Goal: Information Seeking & Learning: Learn about a topic

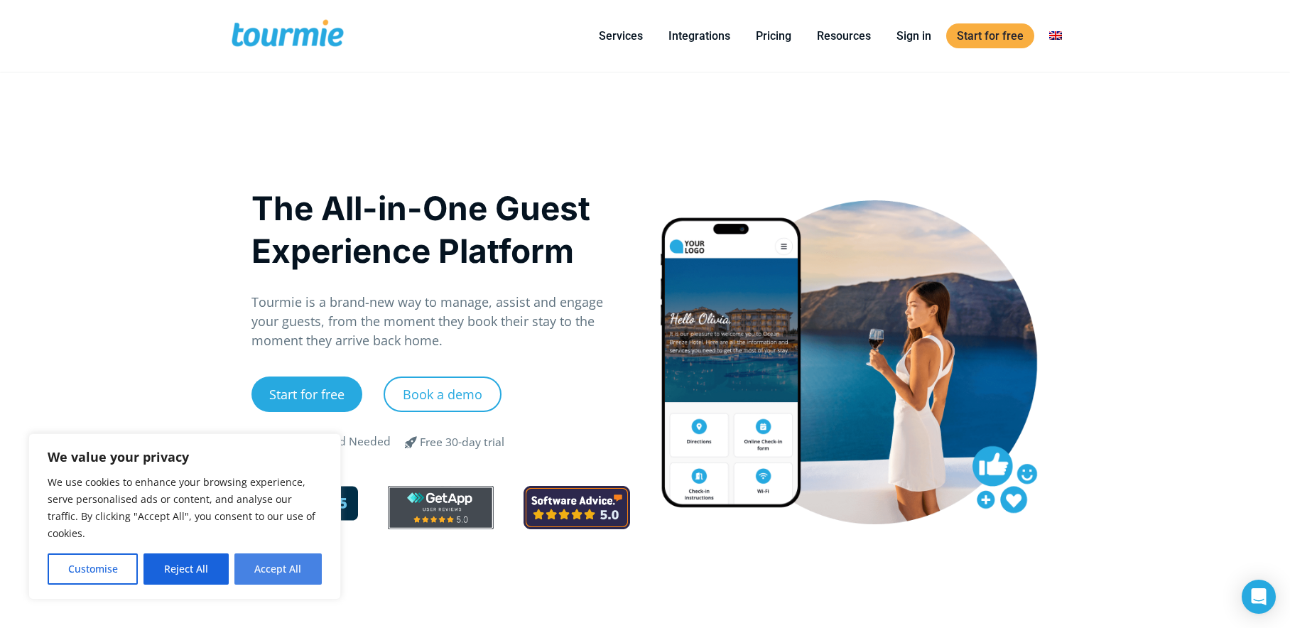
click at [300, 568] on button "Accept All" at bounding box center [277, 568] width 87 height 31
checkbox input "true"
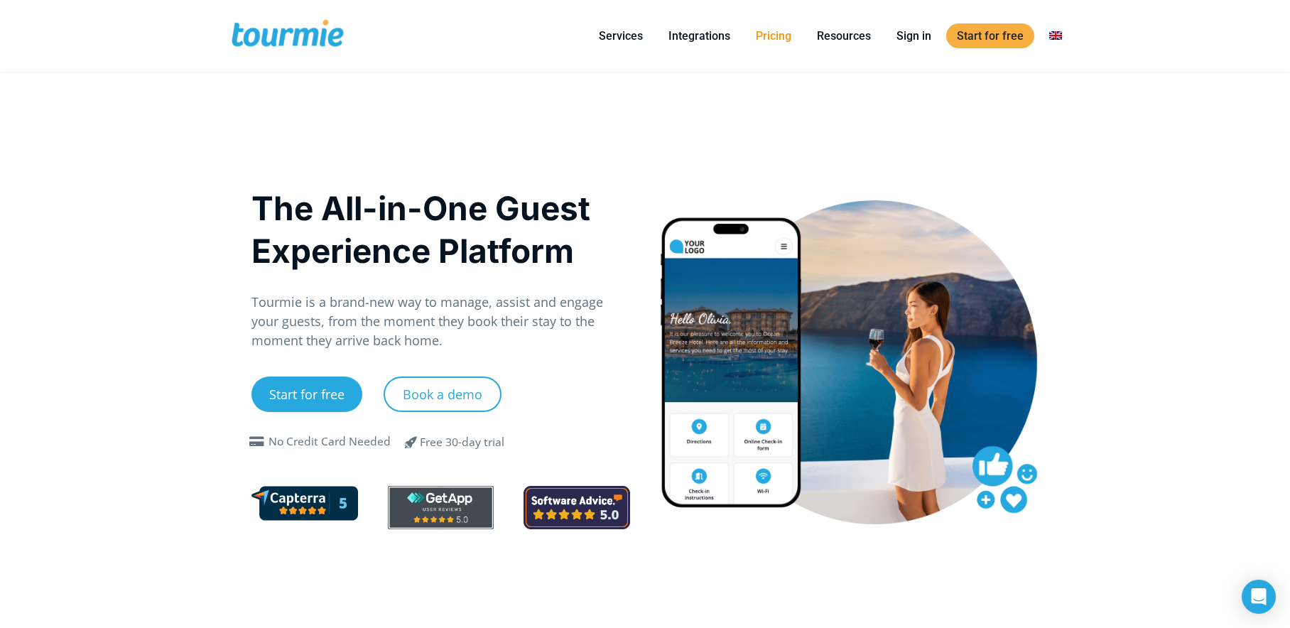
click at [776, 36] on link "Pricing" at bounding box center [773, 36] width 57 height 18
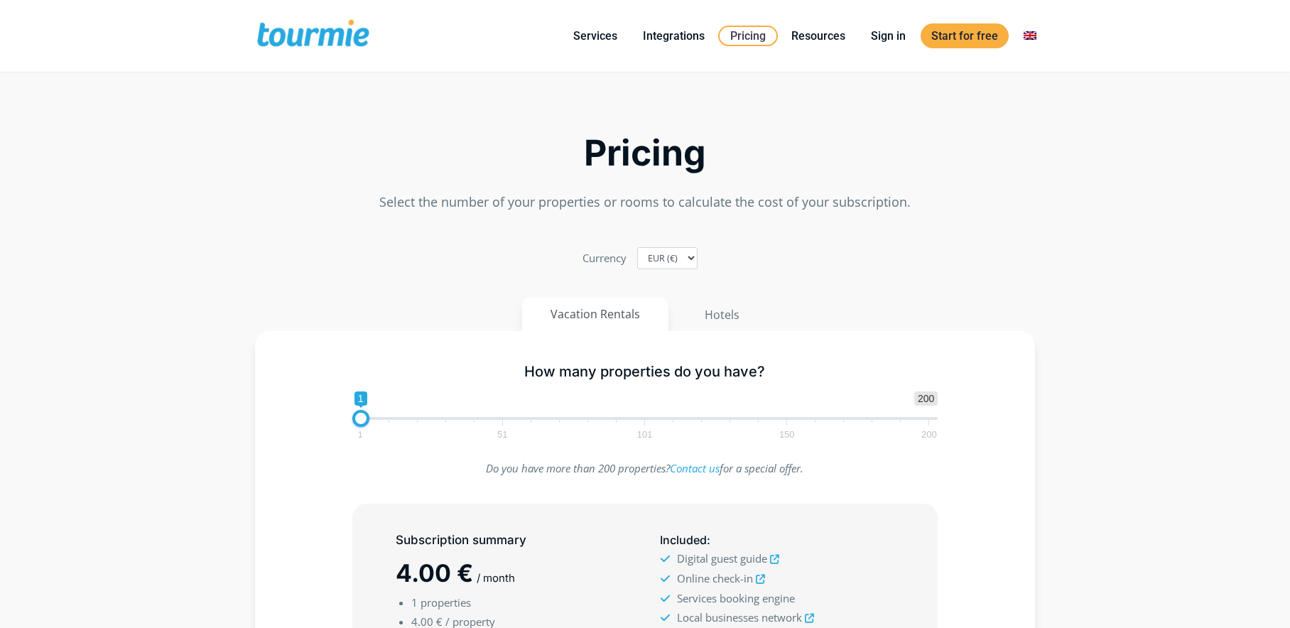
click at [483, 420] on span "1 51 101 150 200" at bounding box center [644, 429] width 569 height 18
type input "35"
drag, startPoint x: 365, startPoint y: 418, endPoint x: 463, endPoint y: 417, distance: 98.0
click at [463, 417] on span at bounding box center [457, 418] width 17 height 17
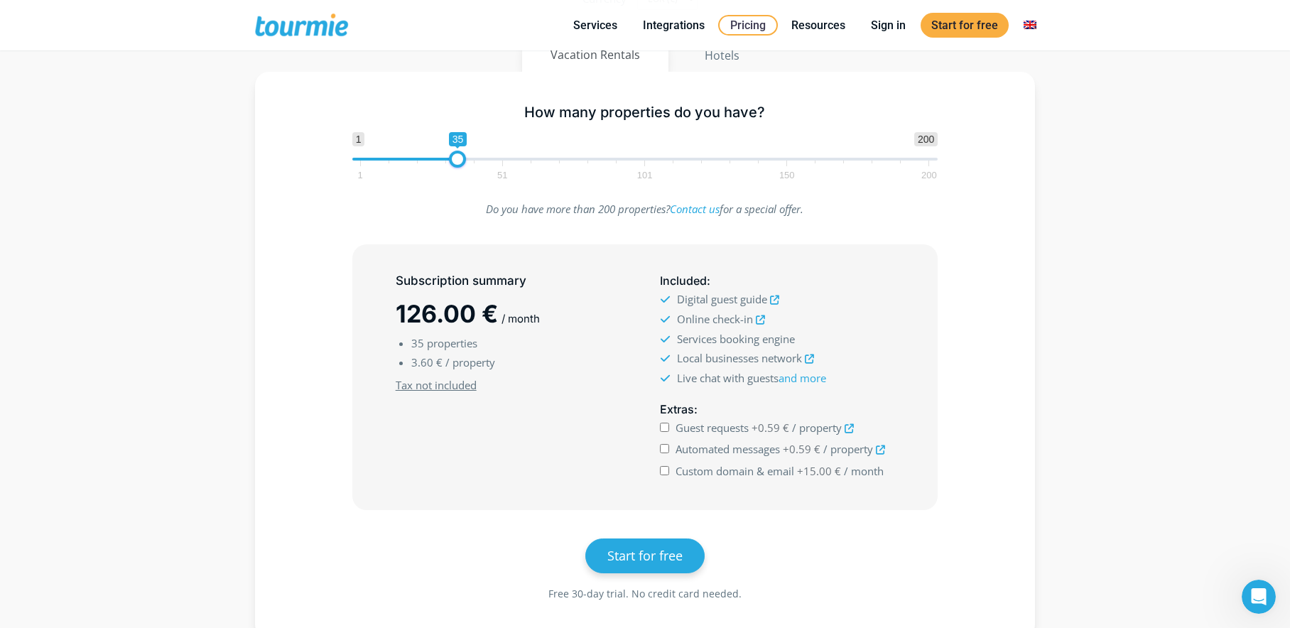
click at [664, 445] on input "Automated messages +0.59 € / property" at bounding box center [664, 448] width 9 height 9
checkbox input "true"
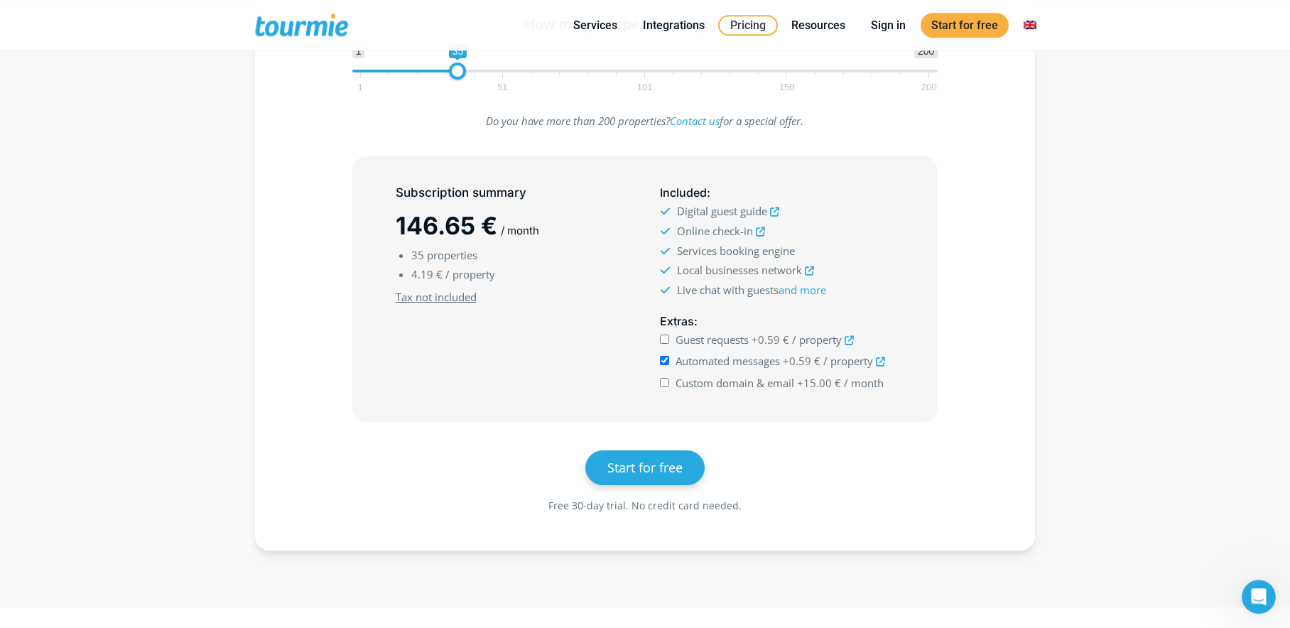
scroll to position [316, 0]
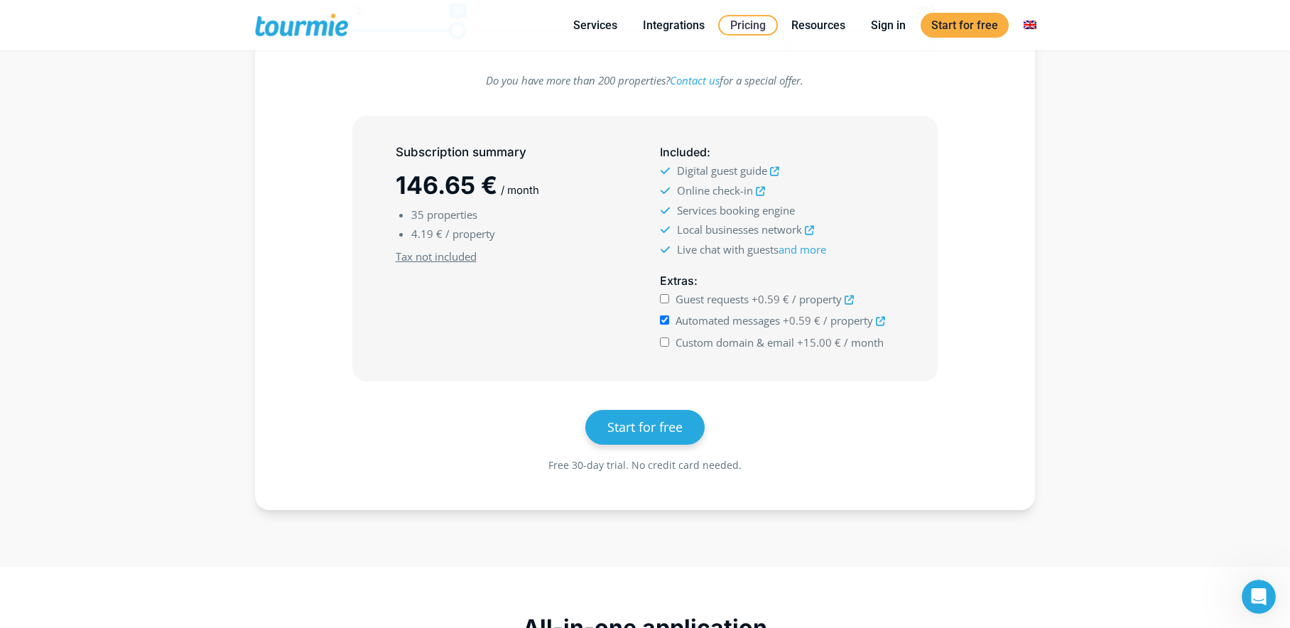
click at [662, 295] on input "Guest requests +0.59 € / property" at bounding box center [664, 298] width 9 height 9
click at [662, 297] on input "Guest requests +0.59 € / property" at bounding box center [664, 298] width 9 height 9
checkbox input "false"
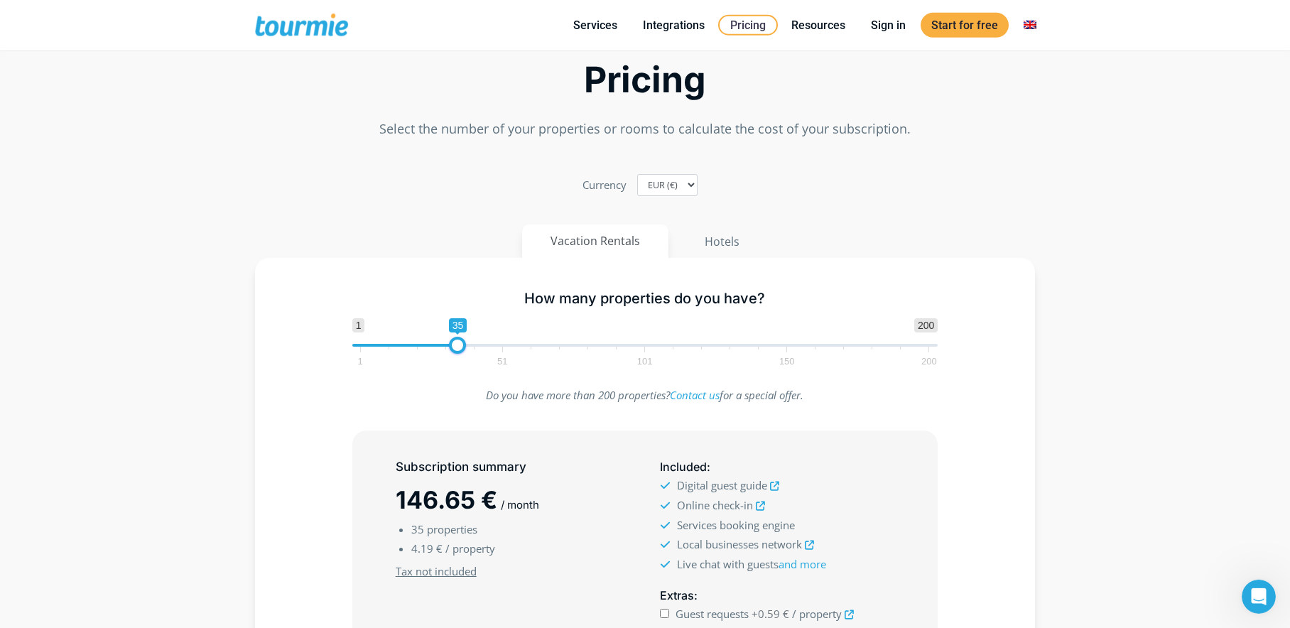
scroll to position [0, 0]
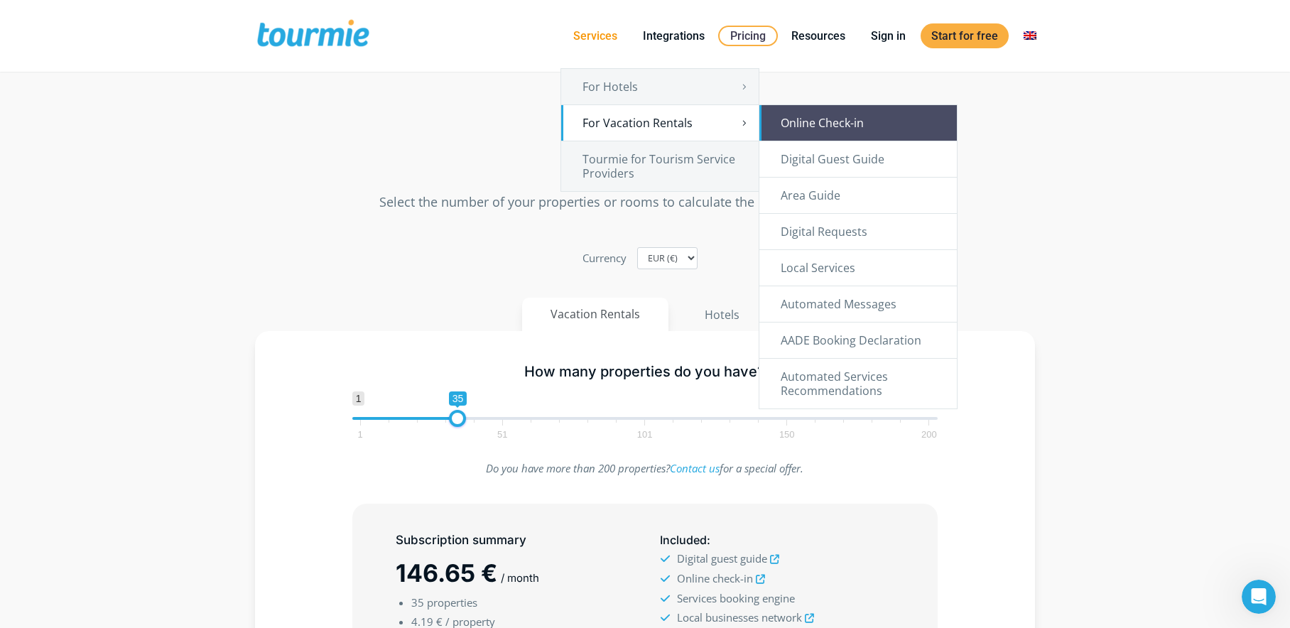
click at [857, 121] on link "Online Check-in" at bounding box center [857, 123] width 197 height 36
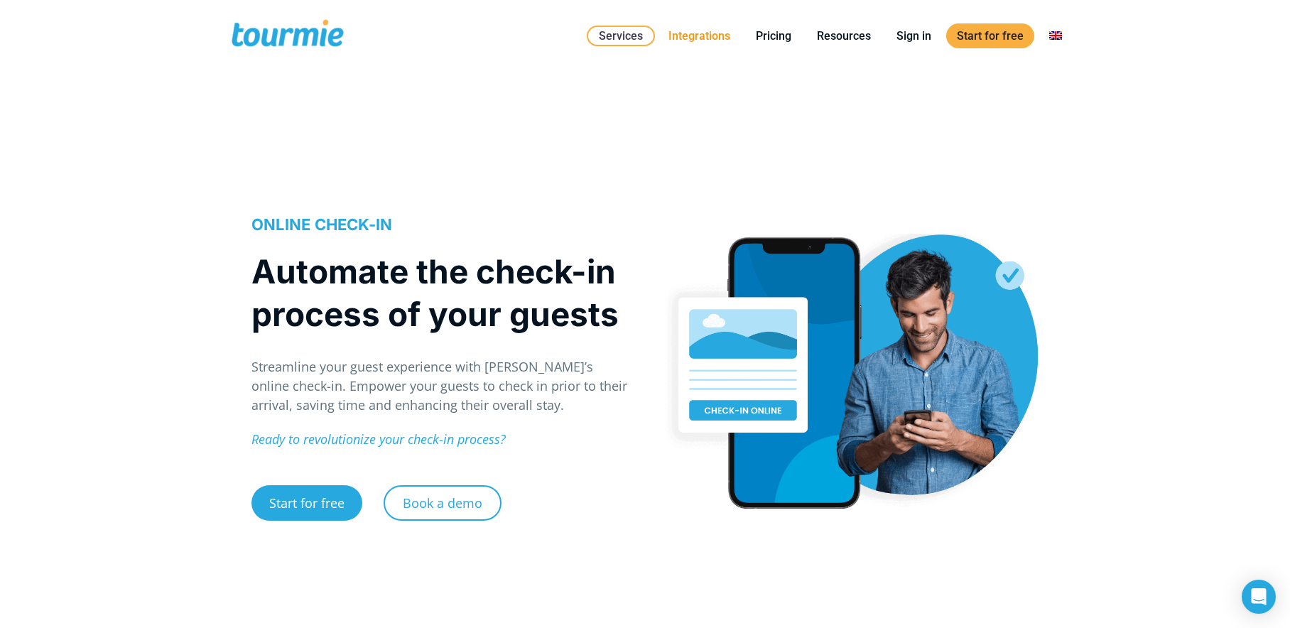
click at [704, 39] on link "Integrations" at bounding box center [699, 36] width 83 height 18
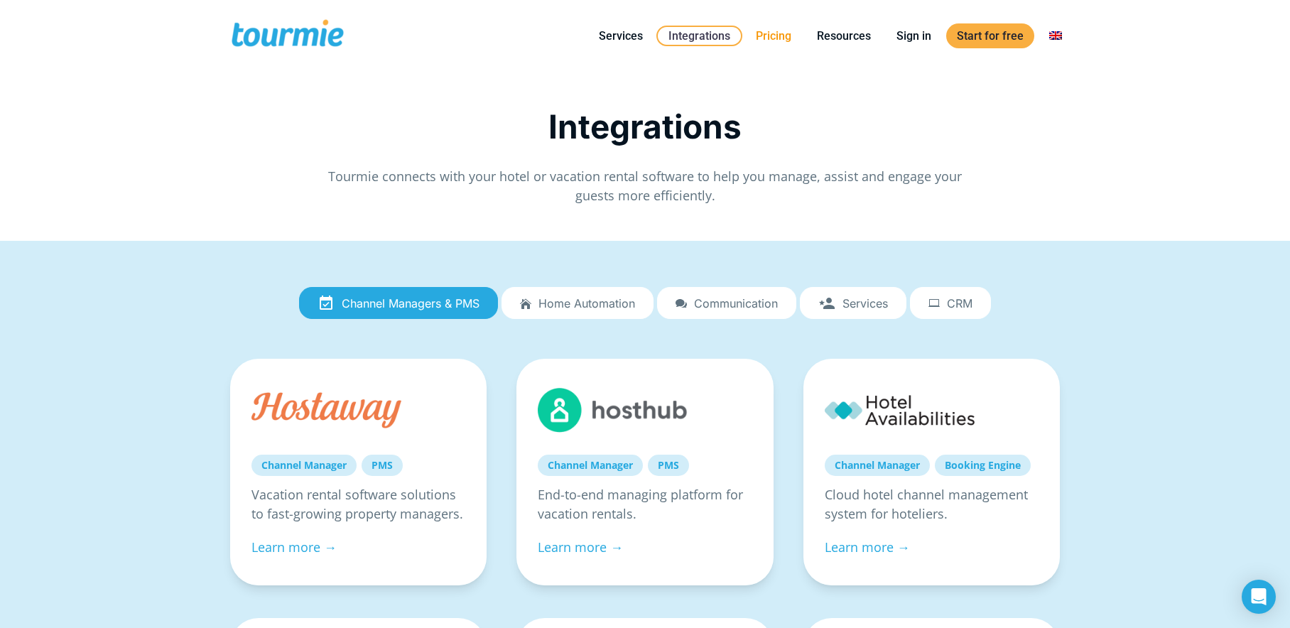
click at [781, 36] on link "Pricing" at bounding box center [773, 36] width 57 height 18
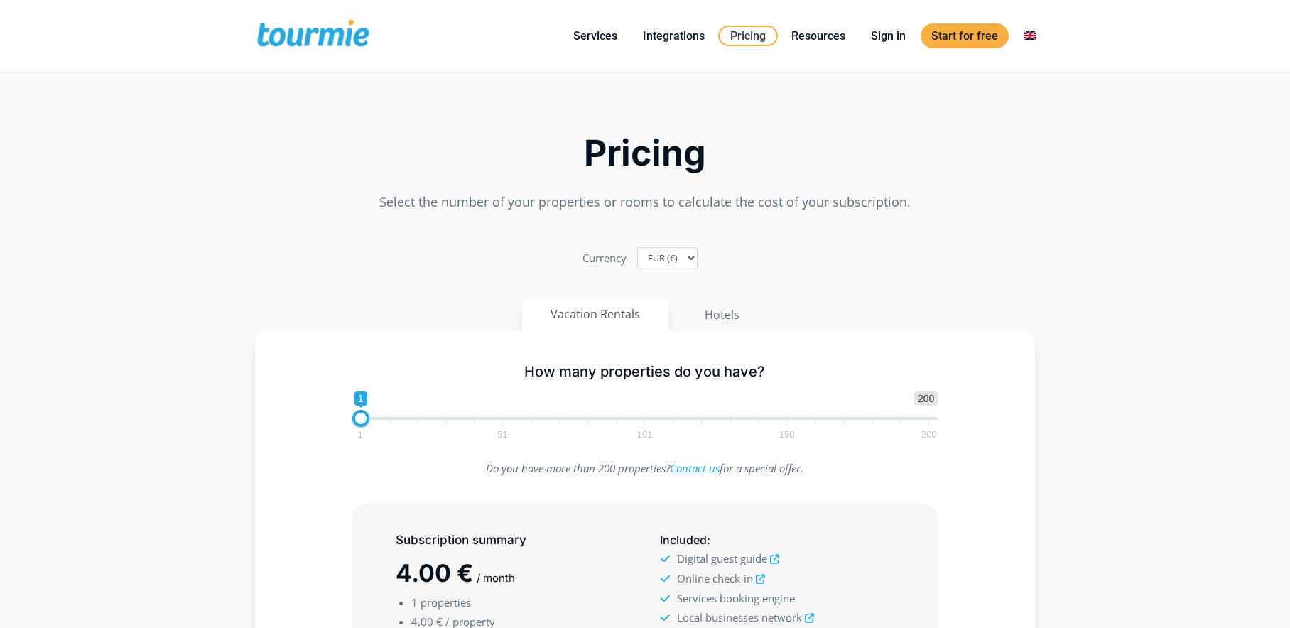
click at [474, 421] on span "1 51 101 150 200" at bounding box center [644, 429] width 569 height 18
type input "30"
drag, startPoint x: 359, startPoint y: 417, endPoint x: 440, endPoint y: 421, distance: 81.8
click at [440, 421] on span at bounding box center [443, 418] width 17 height 17
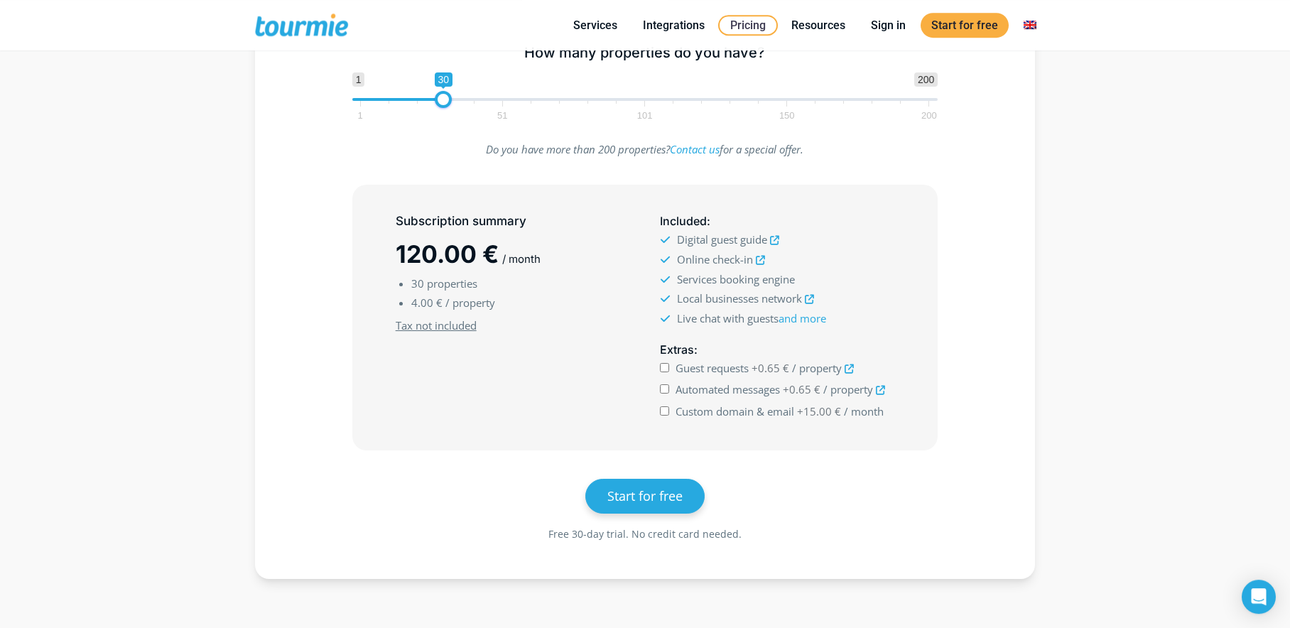
scroll to position [152, 0]
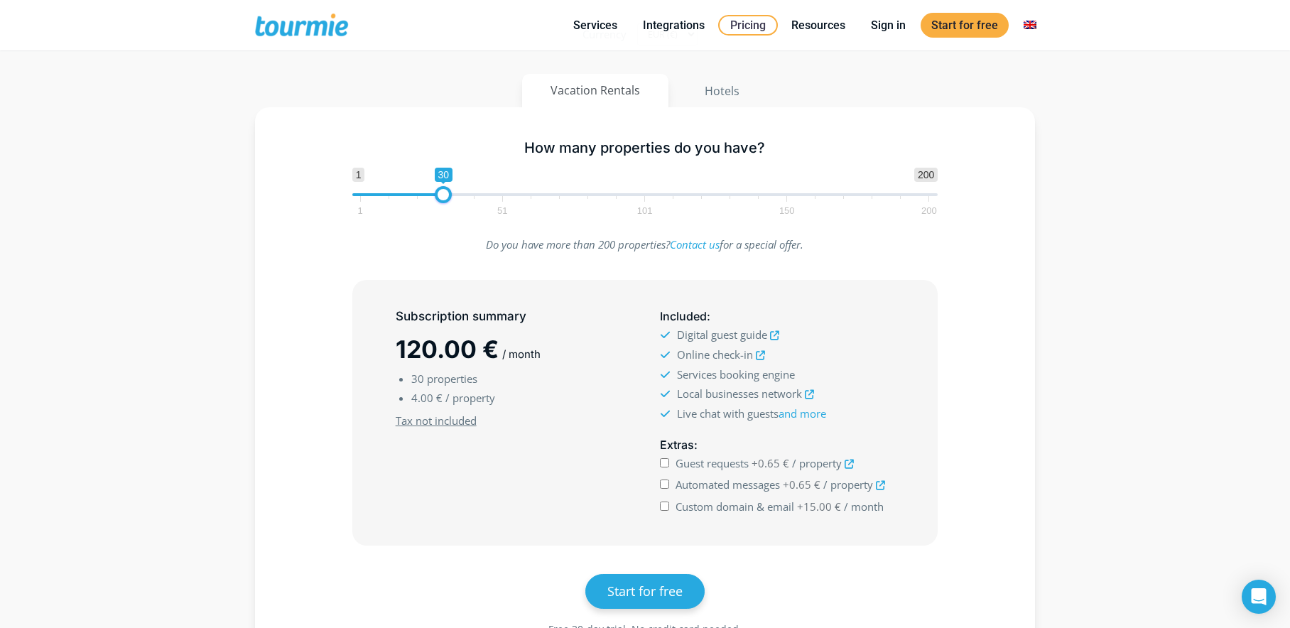
click at [779, 333] on icon at bounding box center [774, 335] width 9 height 9
click at [762, 355] on icon at bounding box center [760, 355] width 9 height 9
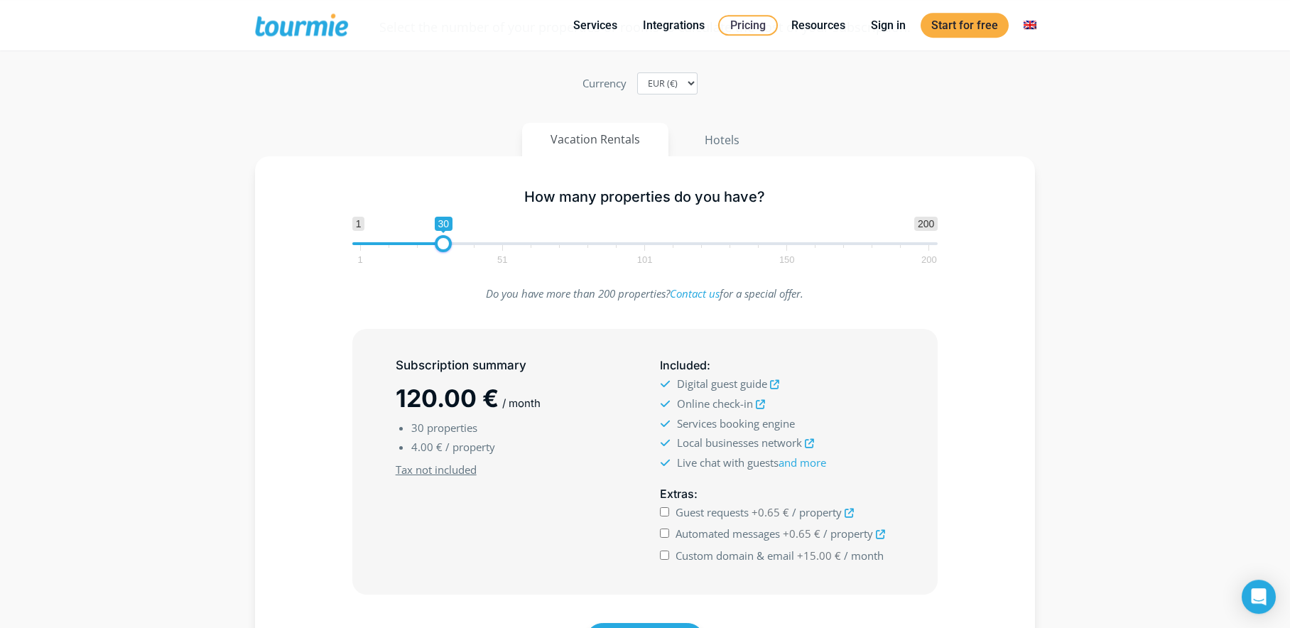
scroll to position [0, 0]
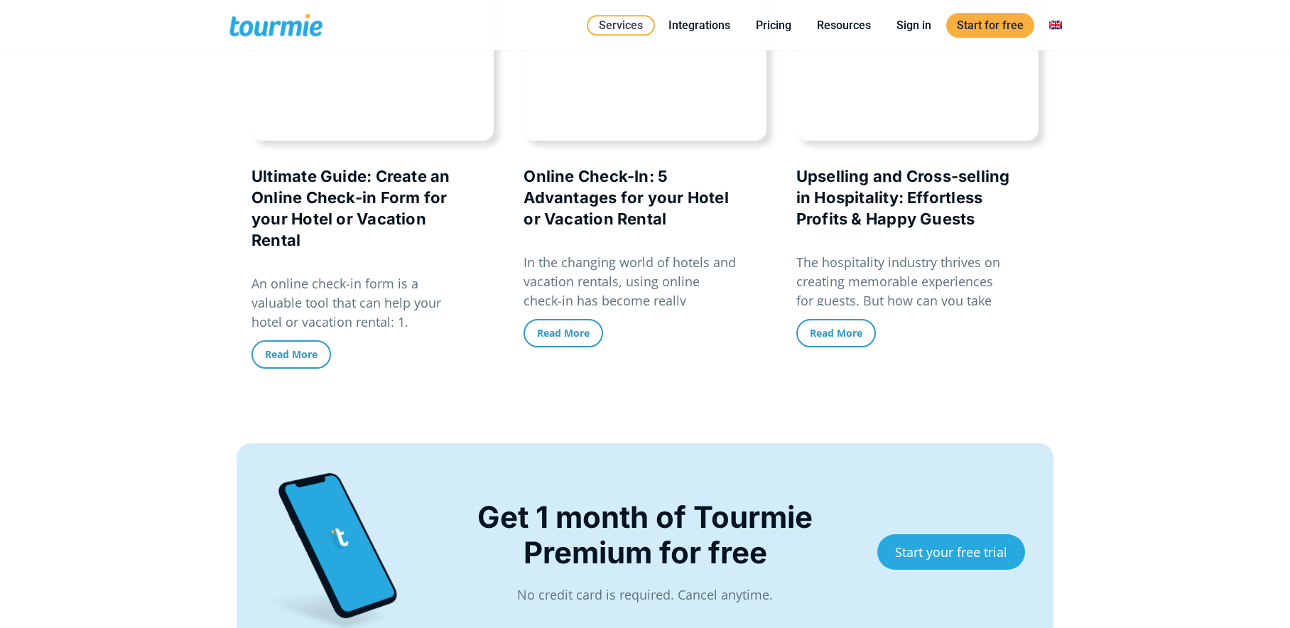
scroll to position [3047, 0]
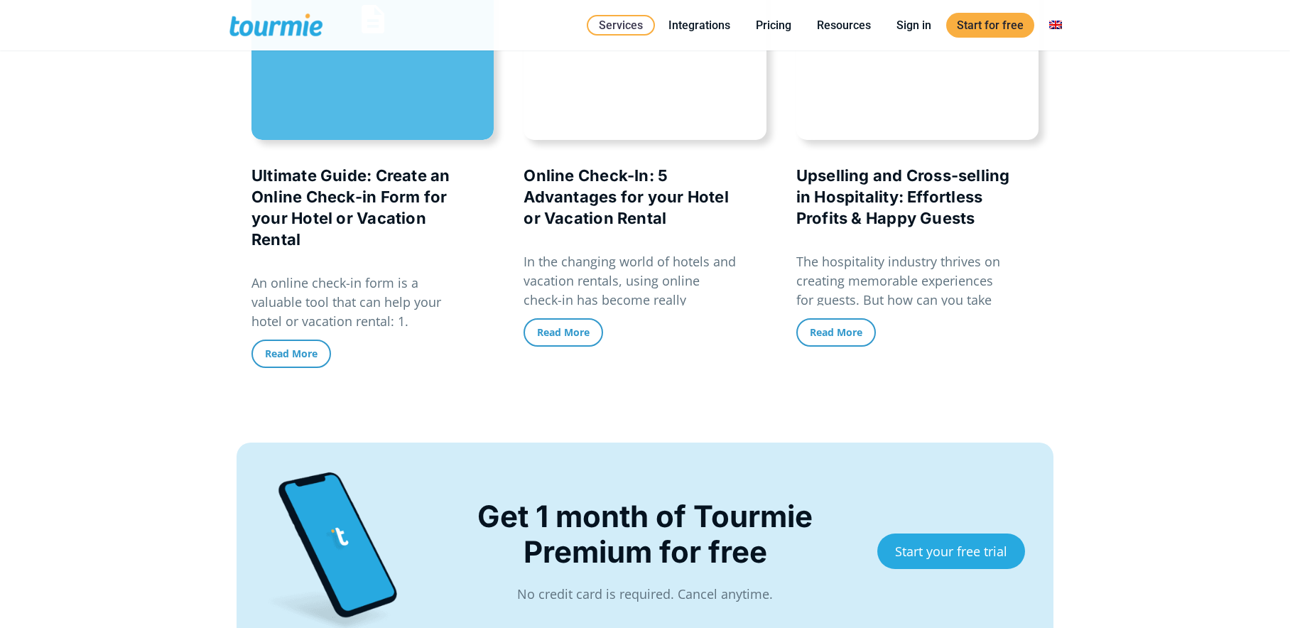
click at [340, 140] on link "Ultimate Guide: Create an Online Check-in Form for your Hotel or Vacation Rental" at bounding box center [372, 19] width 242 height 242
click at [303, 360] on span "Read More" at bounding box center [291, 353] width 53 height 13
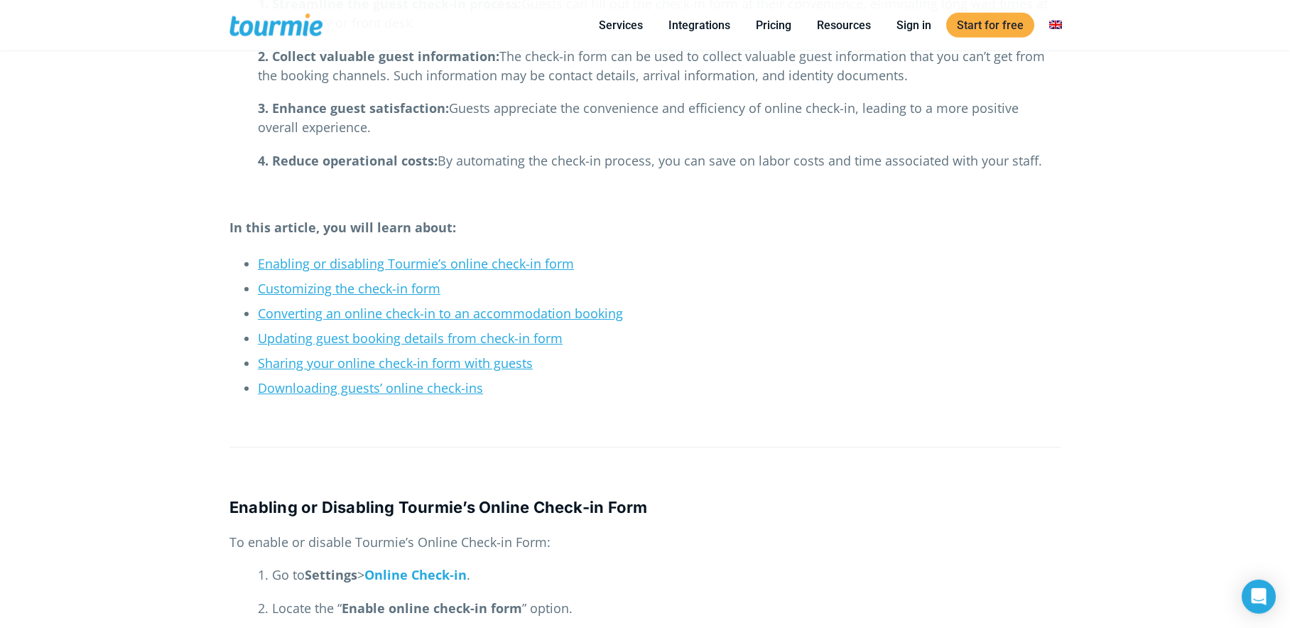
scroll to position [410, 0]
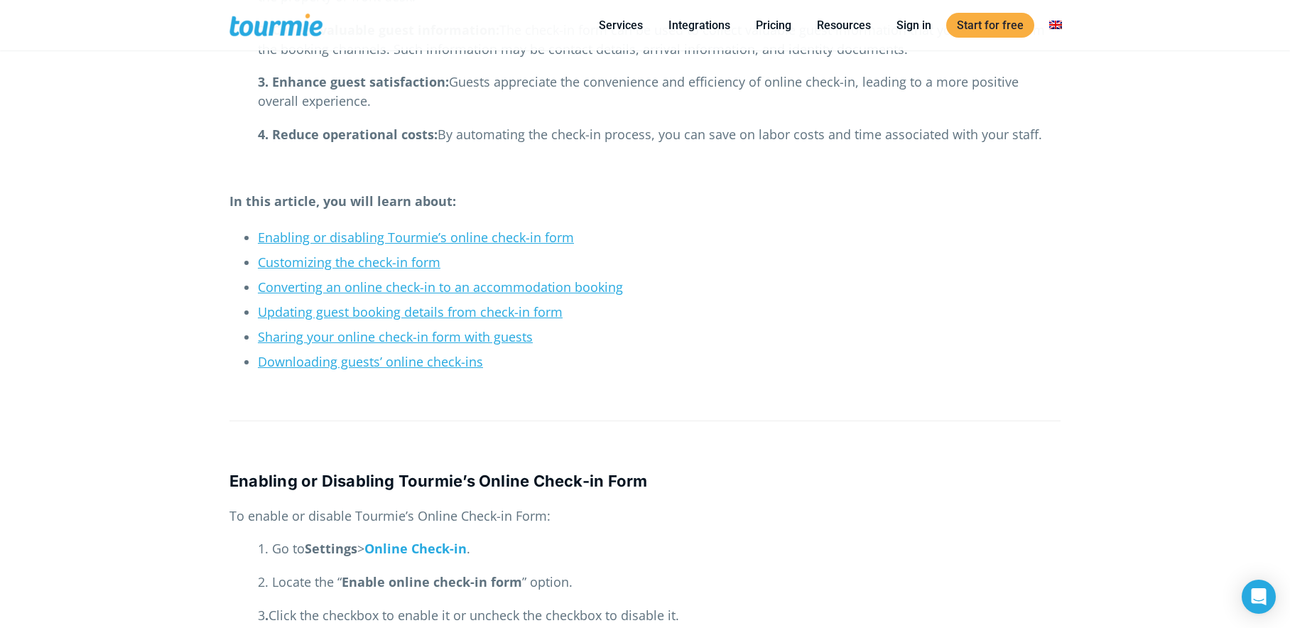
click at [386, 264] on link "Customizing the check-in form" at bounding box center [349, 262] width 183 height 17
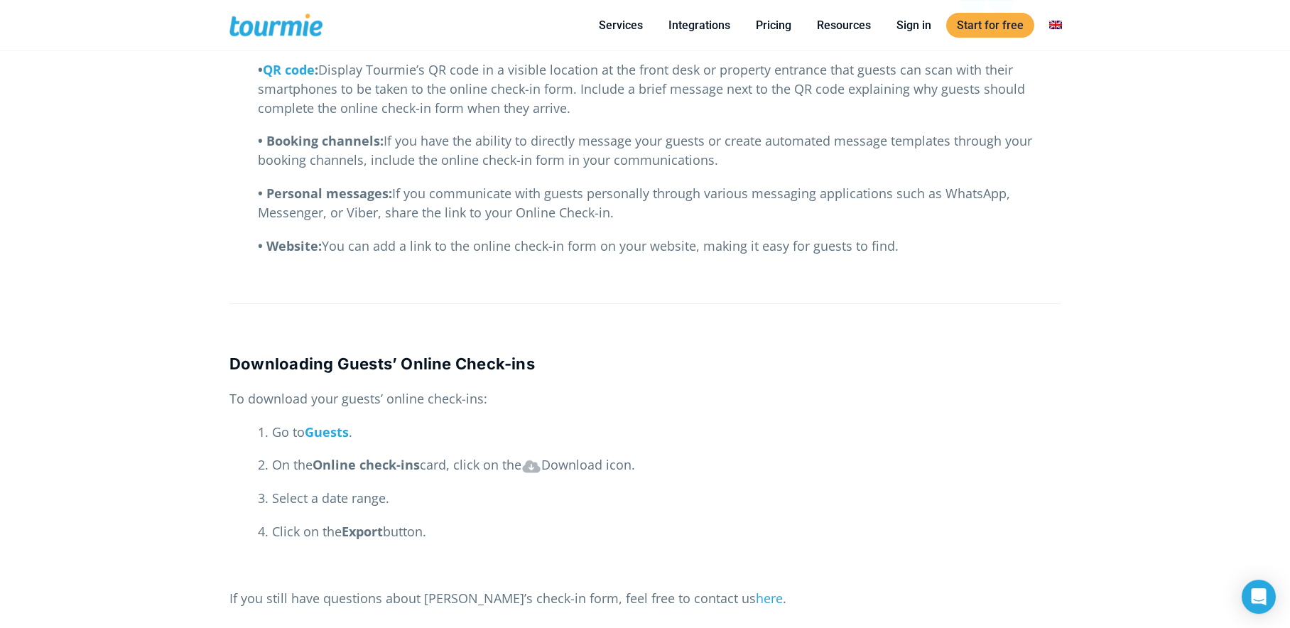
scroll to position [2296, 0]
